Goal: Task Accomplishment & Management: Manage account settings

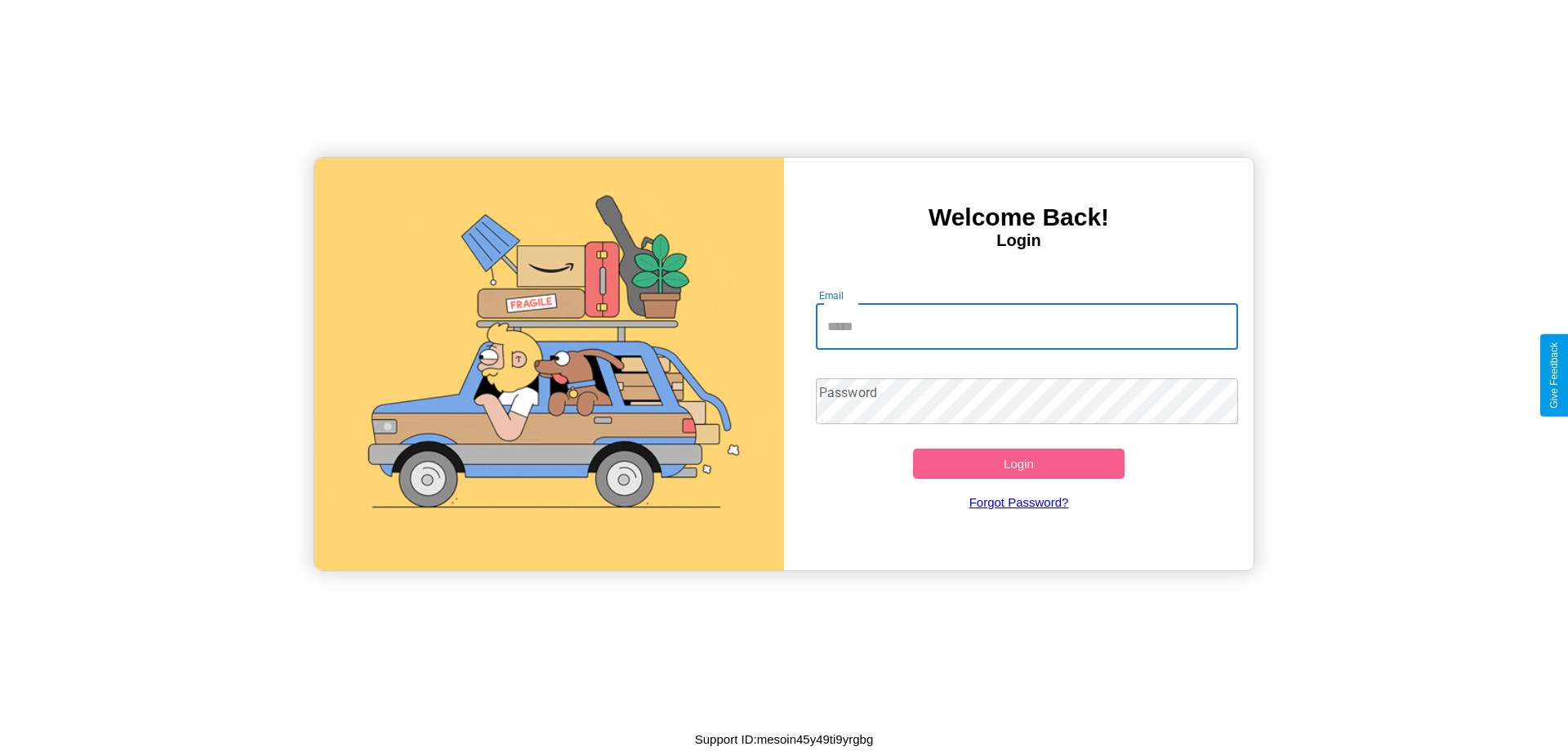
click at [1027, 326] on input "Email" at bounding box center [1027, 327] width 423 height 46
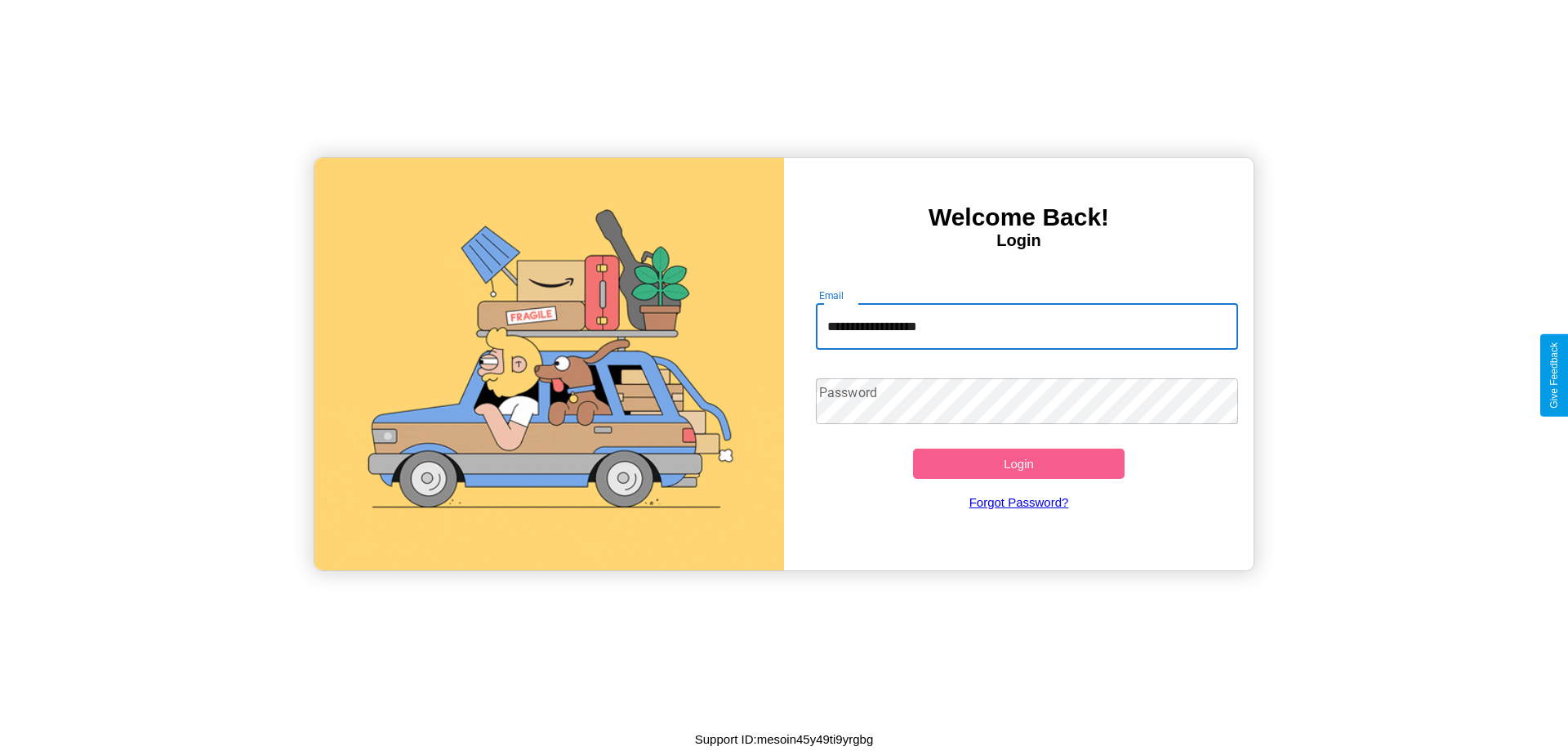
type input "**********"
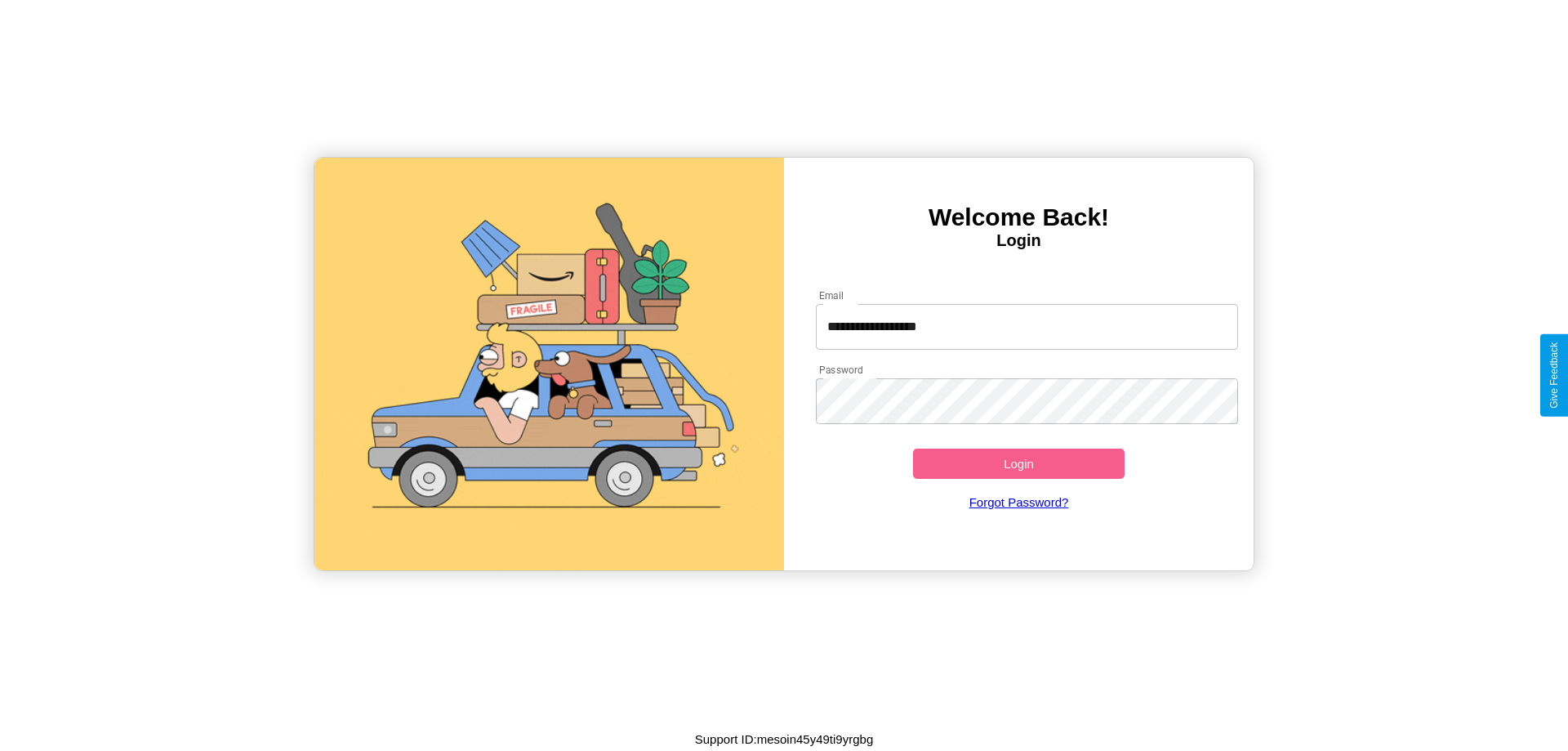
click at [1018, 463] on button "Login" at bounding box center [1018, 463] width 211 height 30
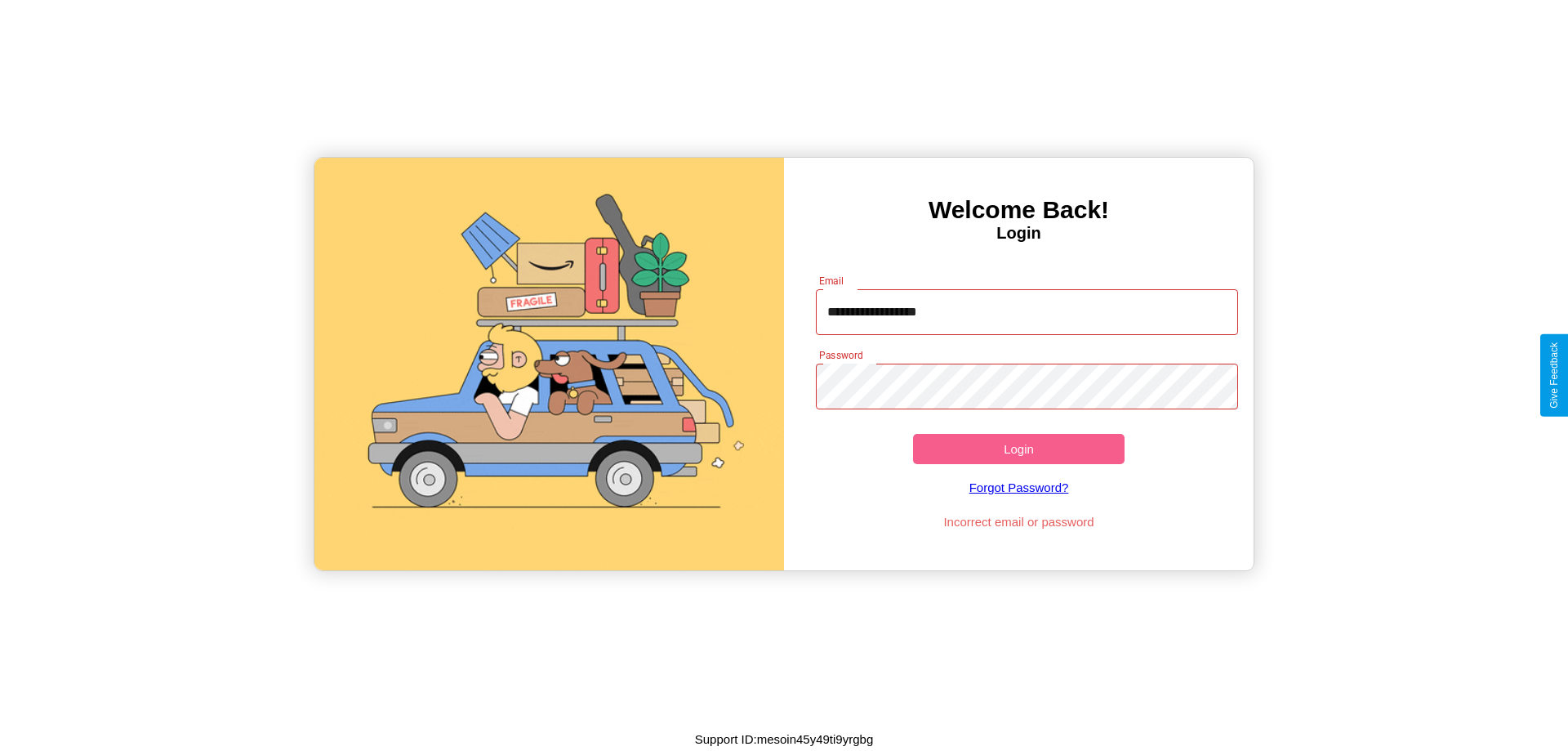
click at [1018, 449] on button "Login" at bounding box center [1018, 449] width 211 height 30
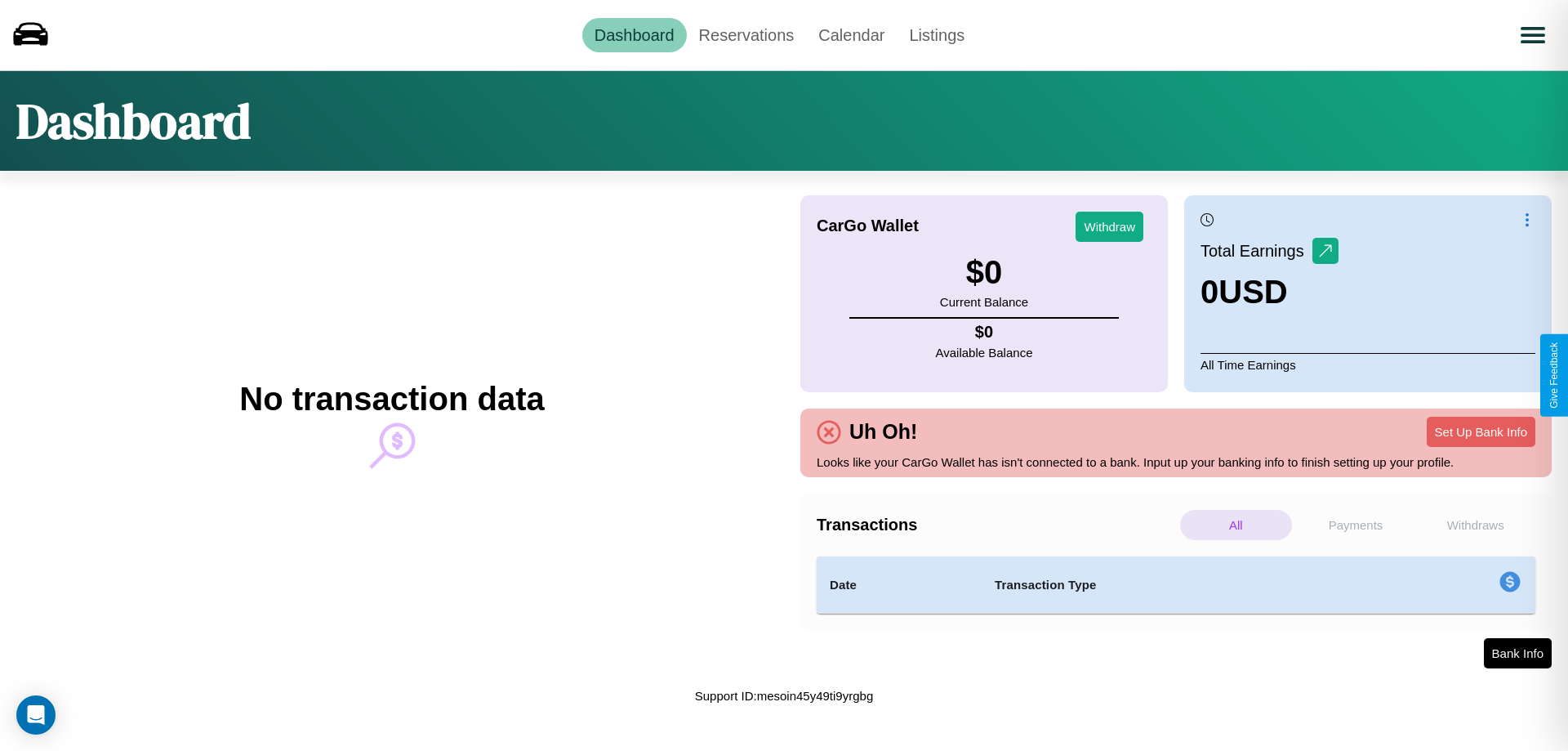
click at [1235, 524] on p "All" at bounding box center [1235, 525] width 112 height 30
click at [1355, 524] on p "Payments" at bounding box center [1355, 525] width 112 height 30
click at [1475, 524] on p "Withdraws" at bounding box center [1475, 525] width 112 height 30
click at [745, 34] on link "Reservations" at bounding box center [746, 35] width 120 height 34
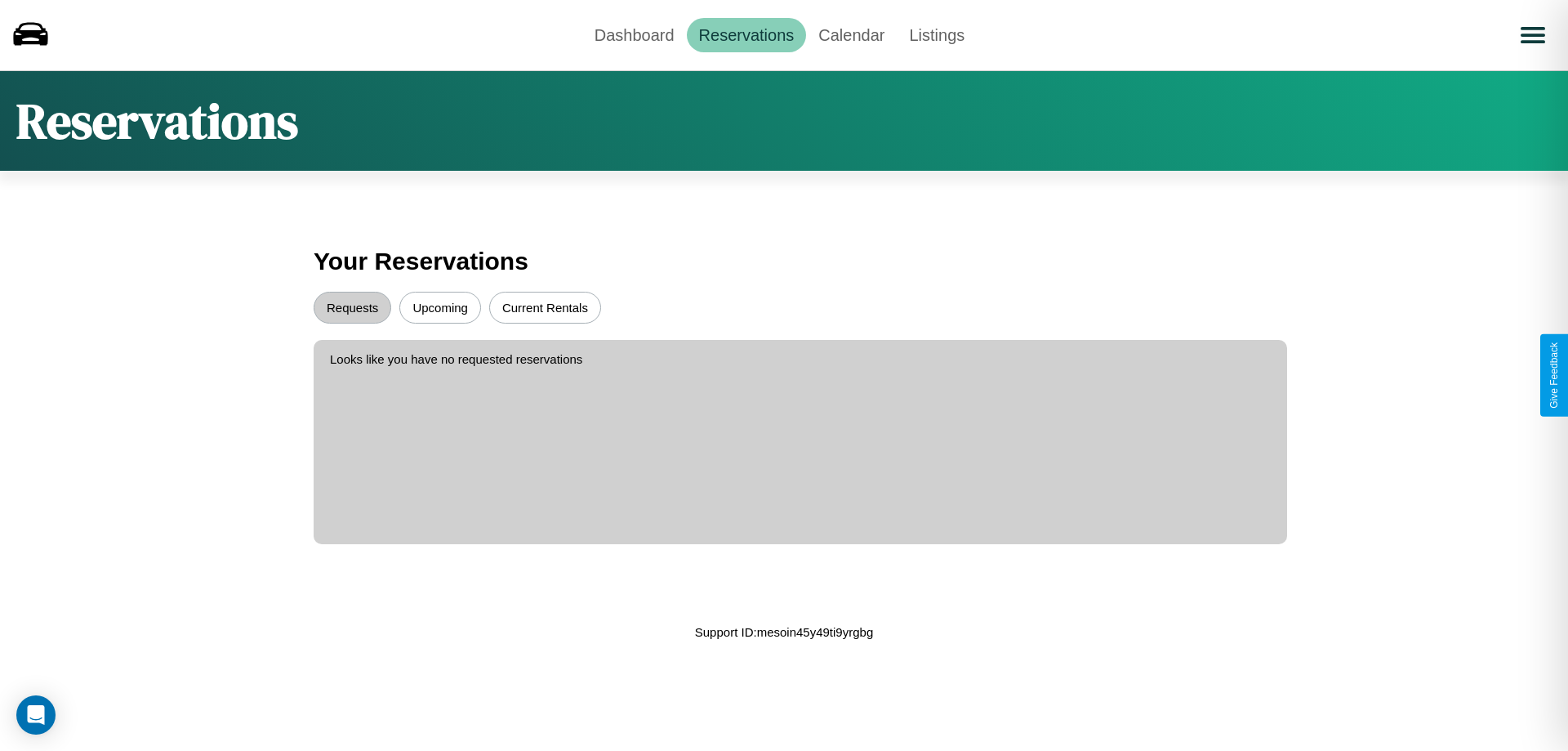
click at [440, 307] on button "Upcoming" at bounding box center [440, 308] width 82 height 32
click at [352, 307] on button "Requests" at bounding box center [352, 308] width 77 height 32
click at [850, 34] on link "Calendar" at bounding box center [851, 35] width 90 height 34
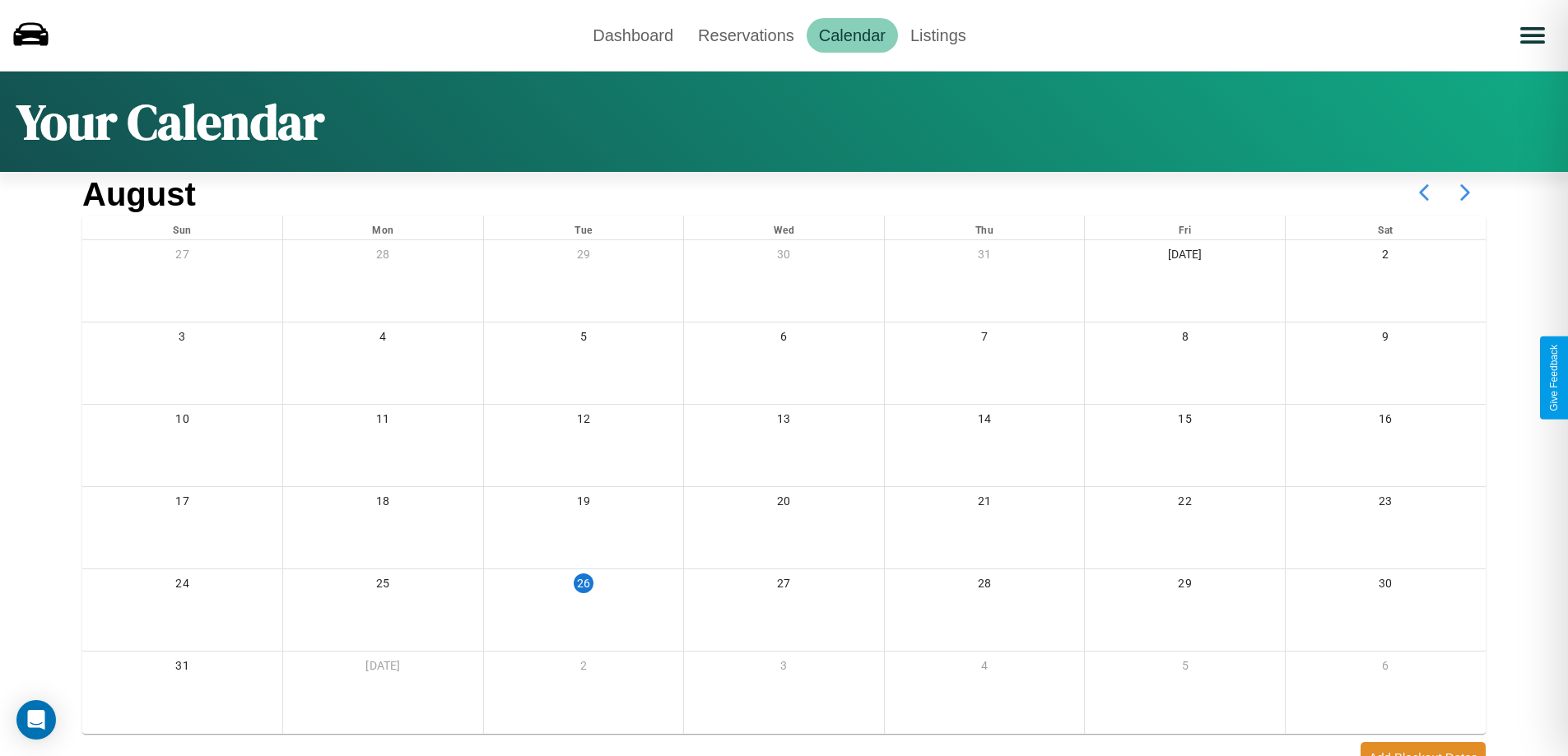
click at [1465, 192] on icon at bounding box center [1465, 192] width 41 height 41
